Goal: Information Seeking & Learning: Learn about a topic

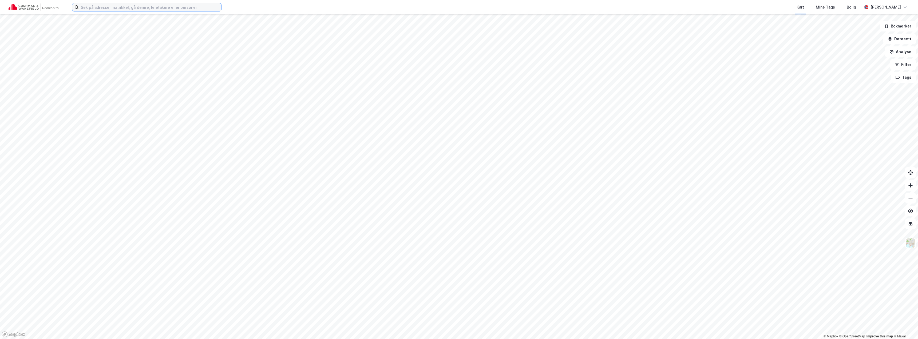
click at [126, 9] on input at bounding box center [150, 7] width 142 height 8
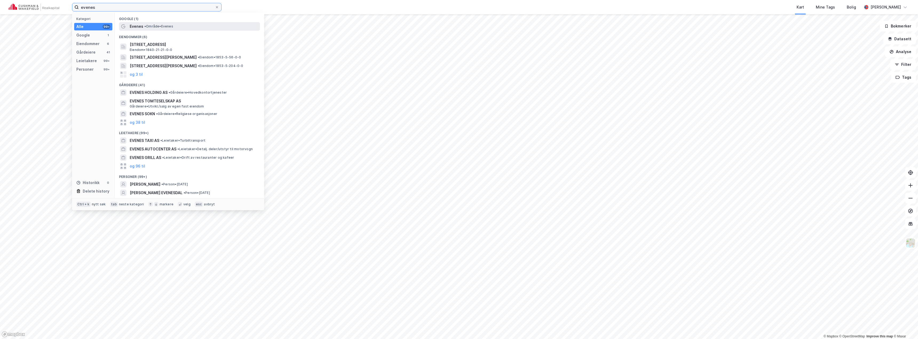
type input "evenes"
